Goal: Task Accomplishment & Management: Complete application form

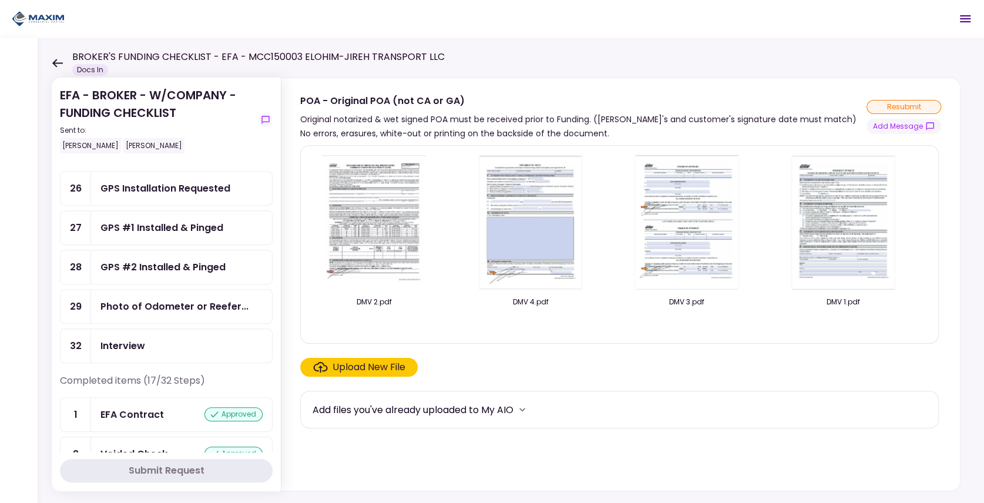
scroll to position [431, 0]
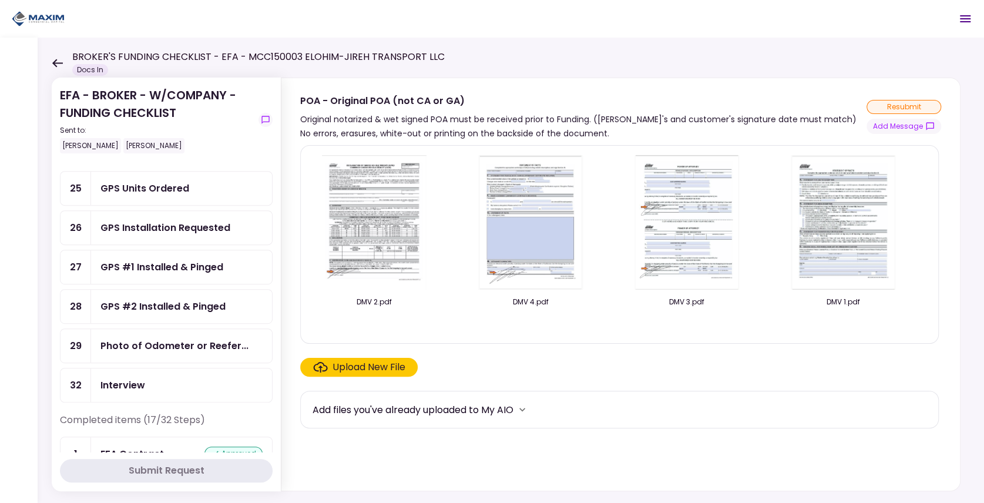
click at [154, 260] on div "GPS #1 Installed & Pinged" at bounding box center [161, 267] width 123 height 15
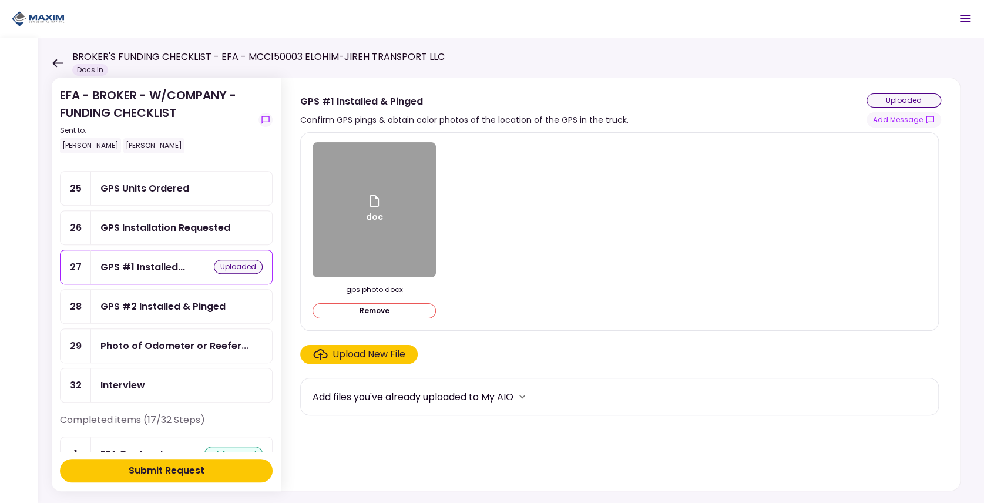
click at [136, 465] on div "Submit Request" at bounding box center [167, 470] width 76 height 14
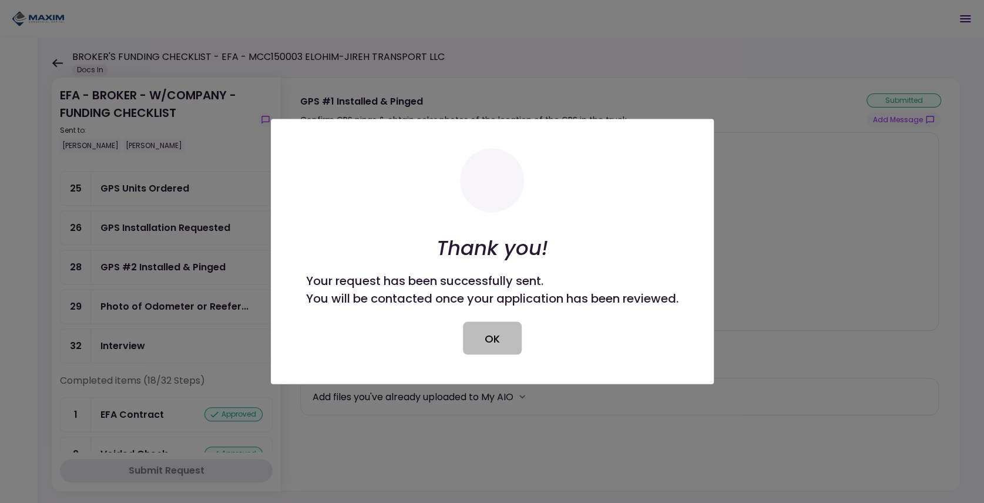
click at [493, 324] on button "OK" at bounding box center [492, 338] width 59 height 33
